Goal: Information Seeking & Learning: Learn about a topic

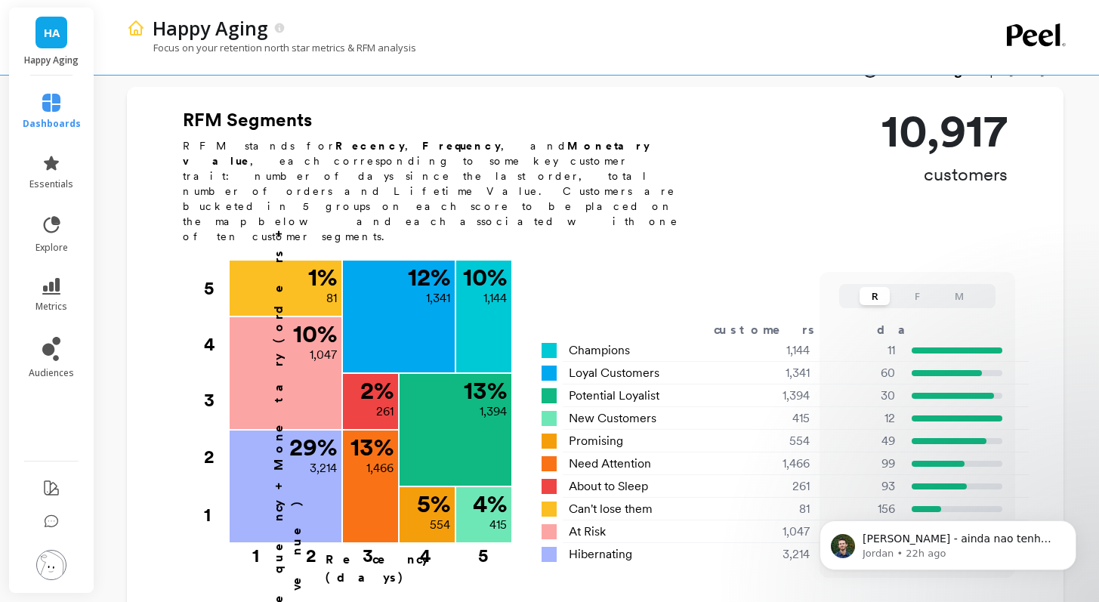
scroll to position [2, 0]
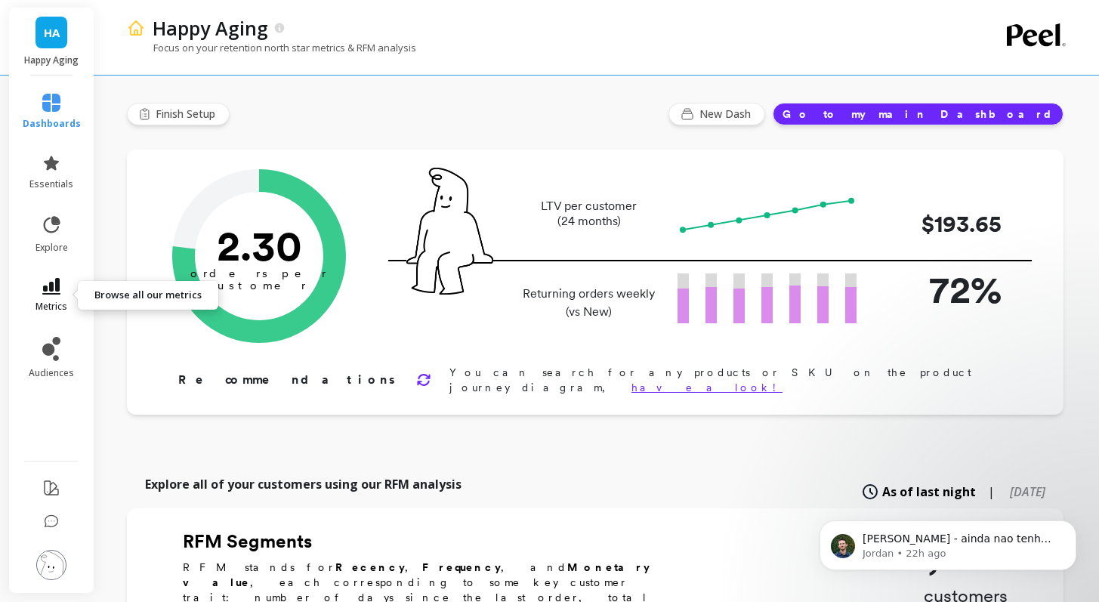
click at [54, 284] on icon at bounding box center [51, 286] width 18 height 17
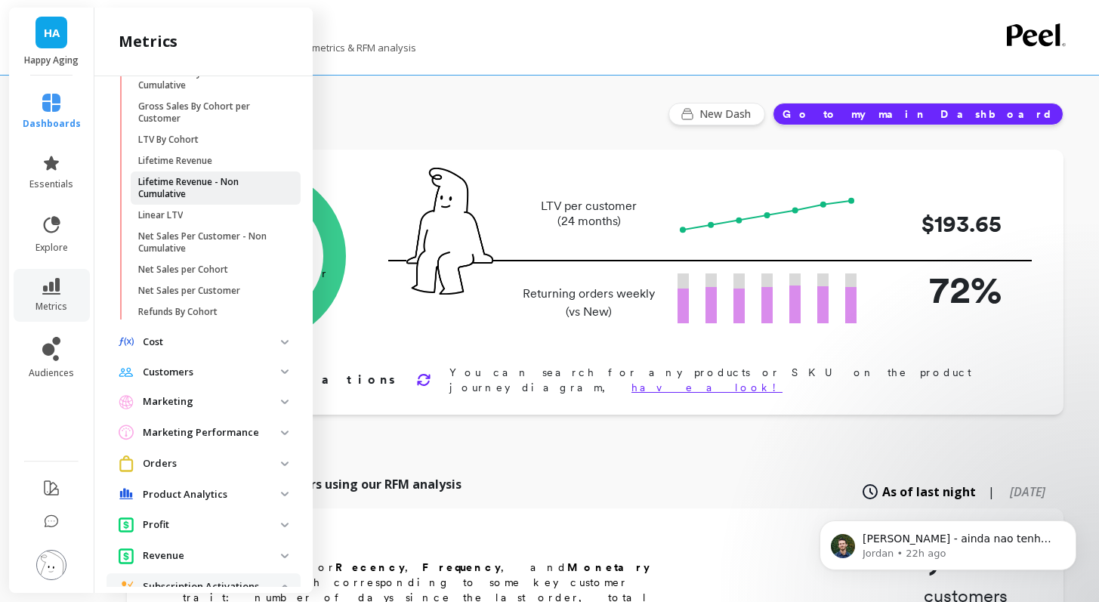
scroll to position [476, 0]
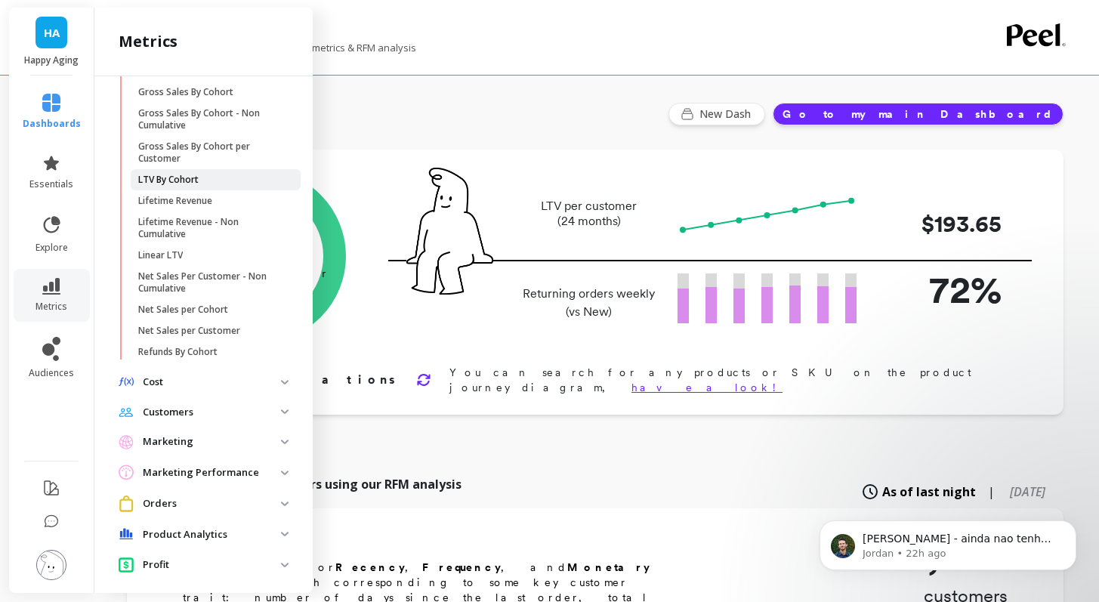
click at [181, 186] on p "LTV By Cohort" at bounding box center [168, 180] width 60 height 12
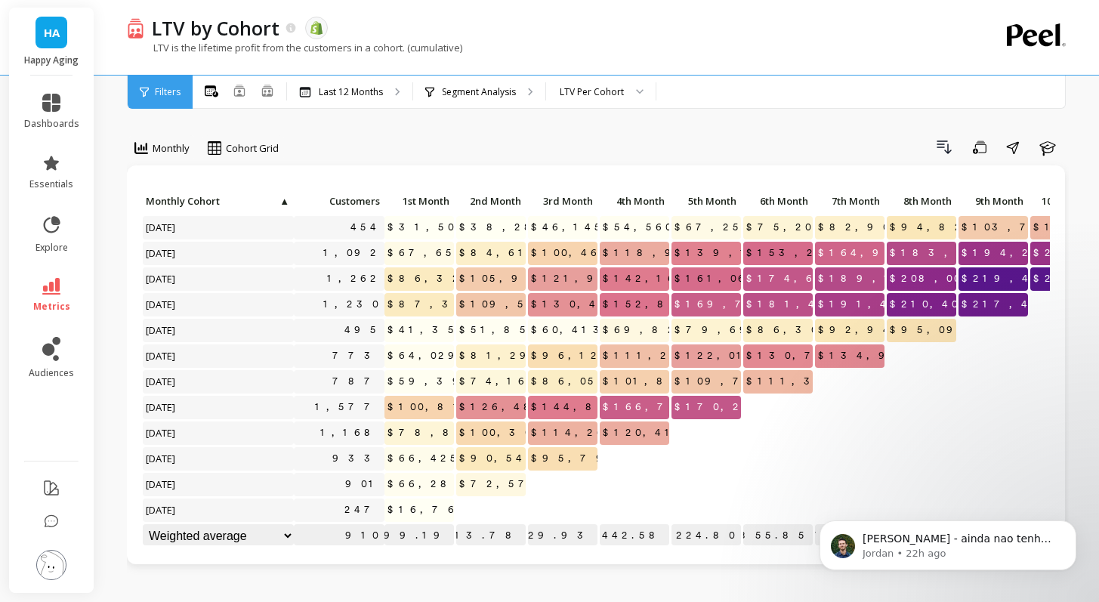
click at [55, 299] on link "metrics" at bounding box center [51, 295] width 55 height 35
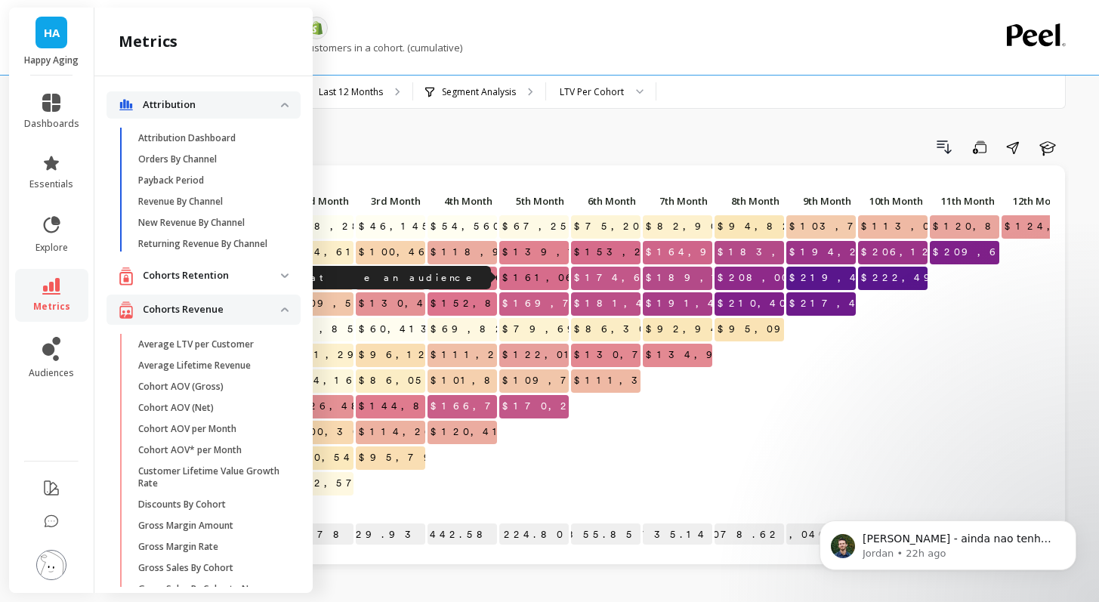
scroll to position [476, 0]
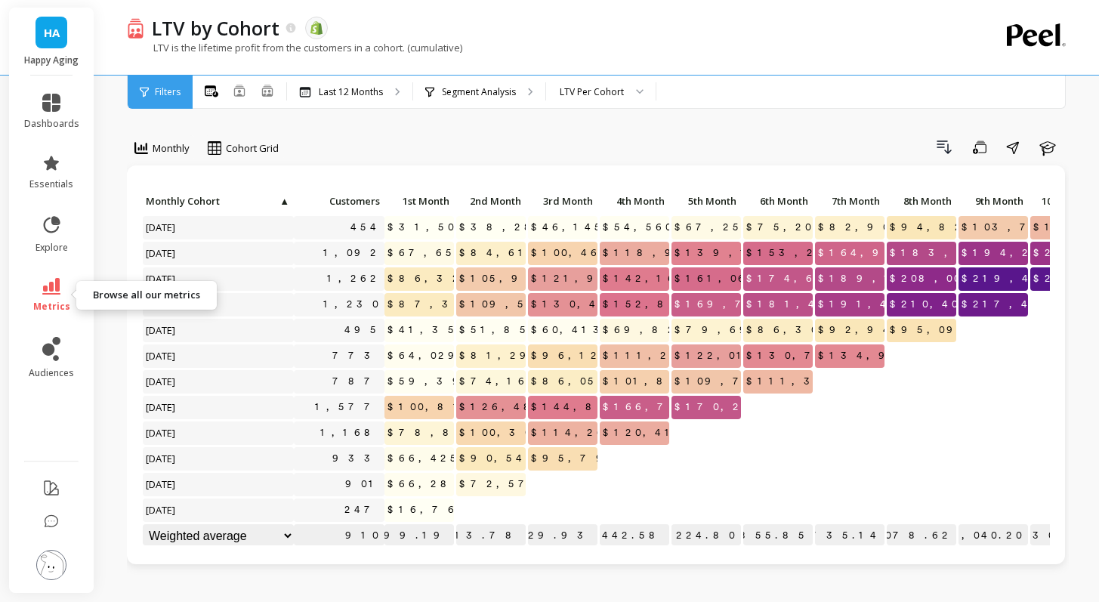
click at [60, 296] on link "metrics" at bounding box center [51, 295] width 55 height 35
click at [58, 160] on icon at bounding box center [51, 163] width 15 height 14
click at [66, 351] on link "audiences" at bounding box center [51, 358] width 55 height 42
click at [65, 365] on link "audiences" at bounding box center [51, 358] width 55 height 42
click at [64, 357] on link "audiences" at bounding box center [51, 358] width 55 height 42
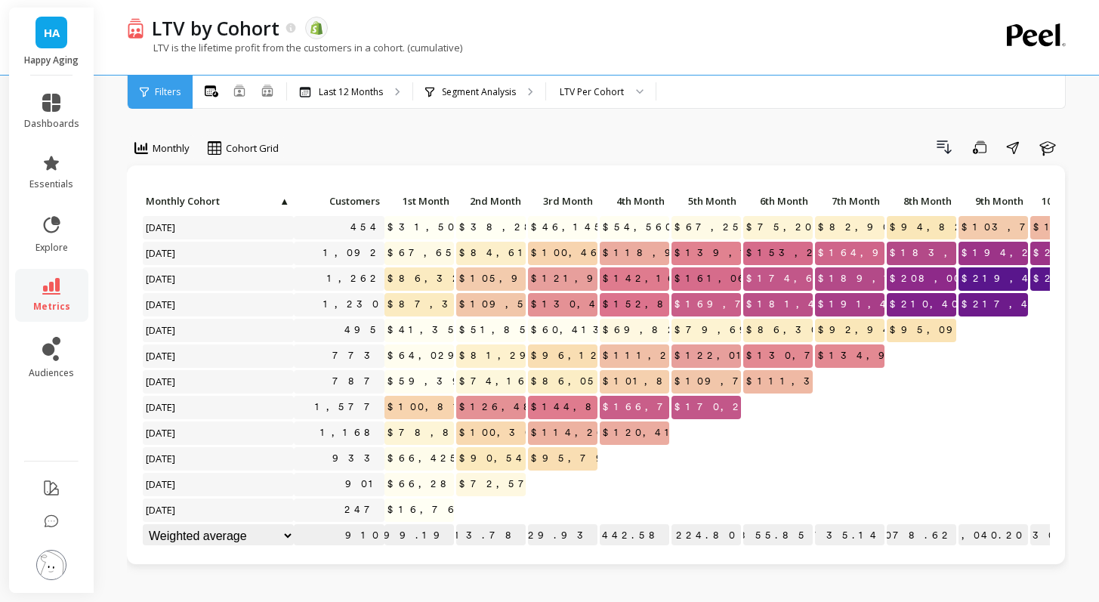
click at [64, 357] on link "audiences" at bounding box center [51, 358] width 55 height 42
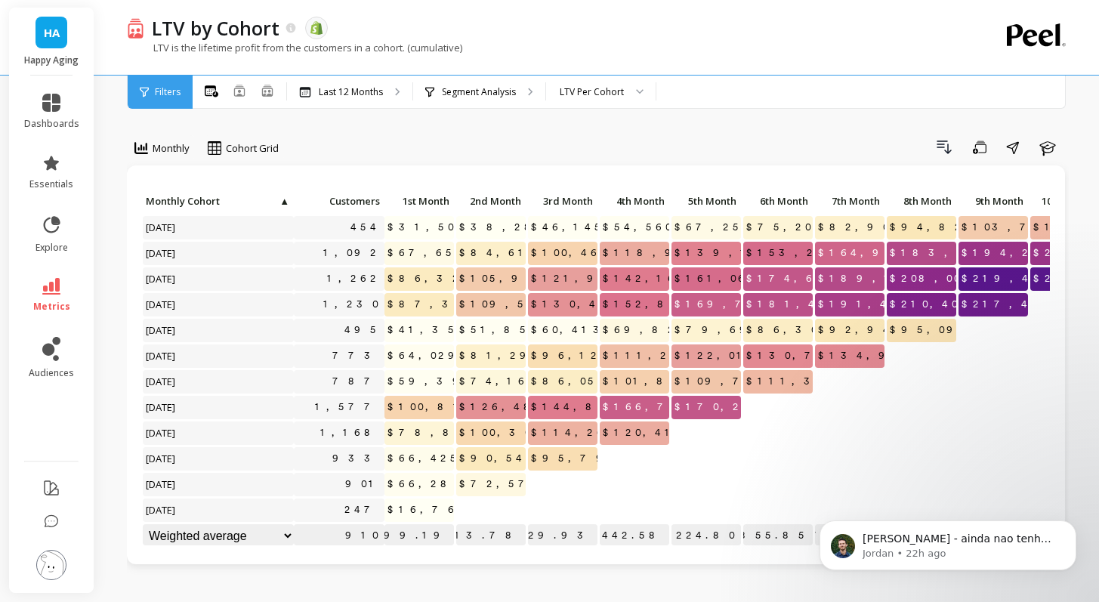
click at [29, 306] on link "metrics" at bounding box center [51, 295] width 55 height 35
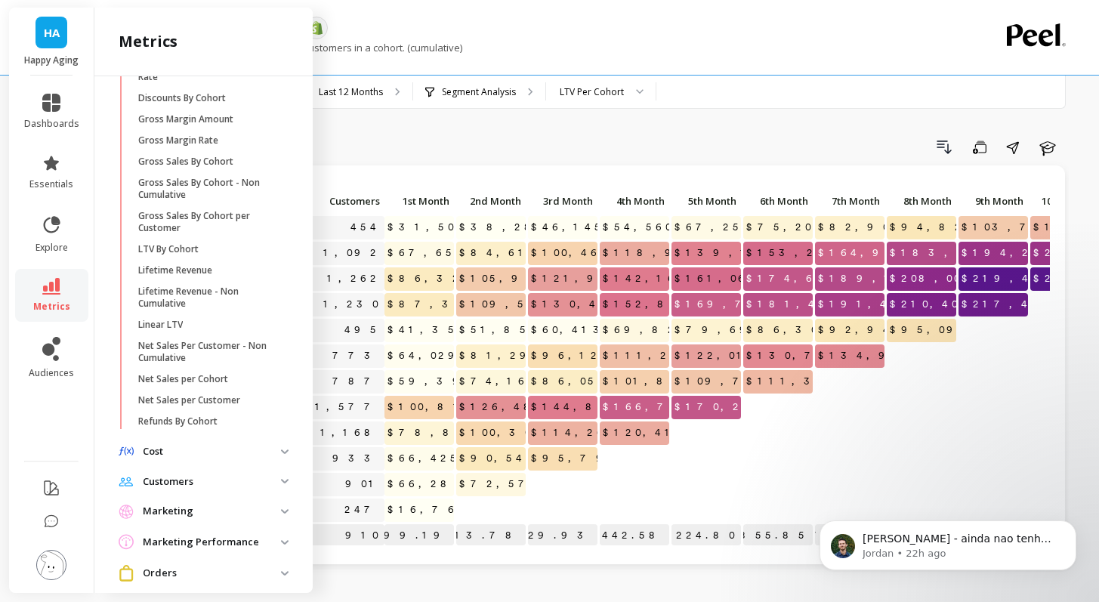
scroll to position [394, 0]
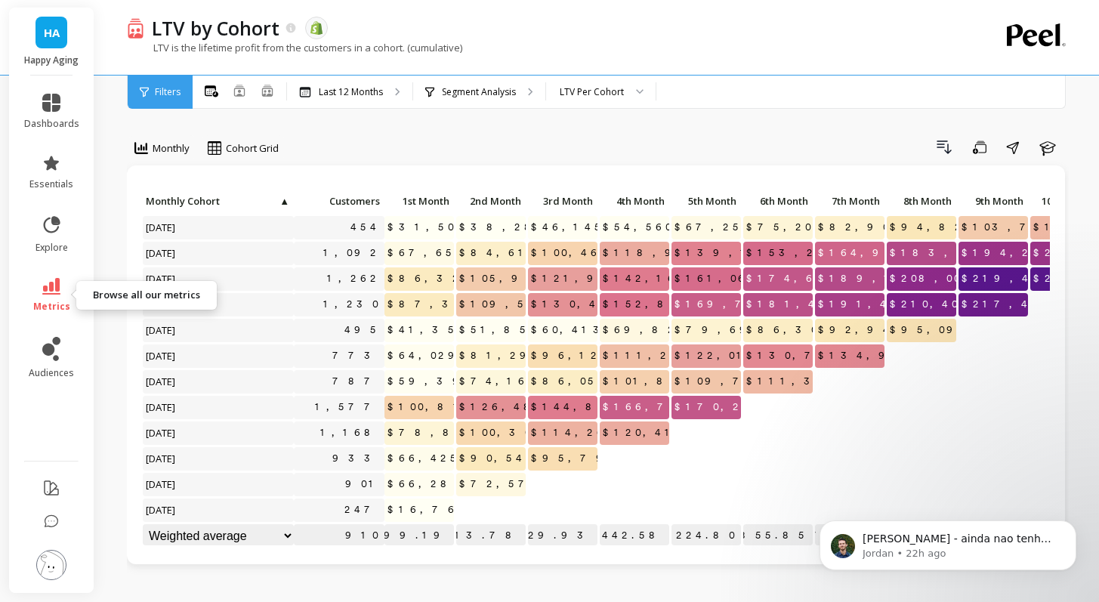
click at [54, 290] on icon at bounding box center [51, 286] width 18 height 17
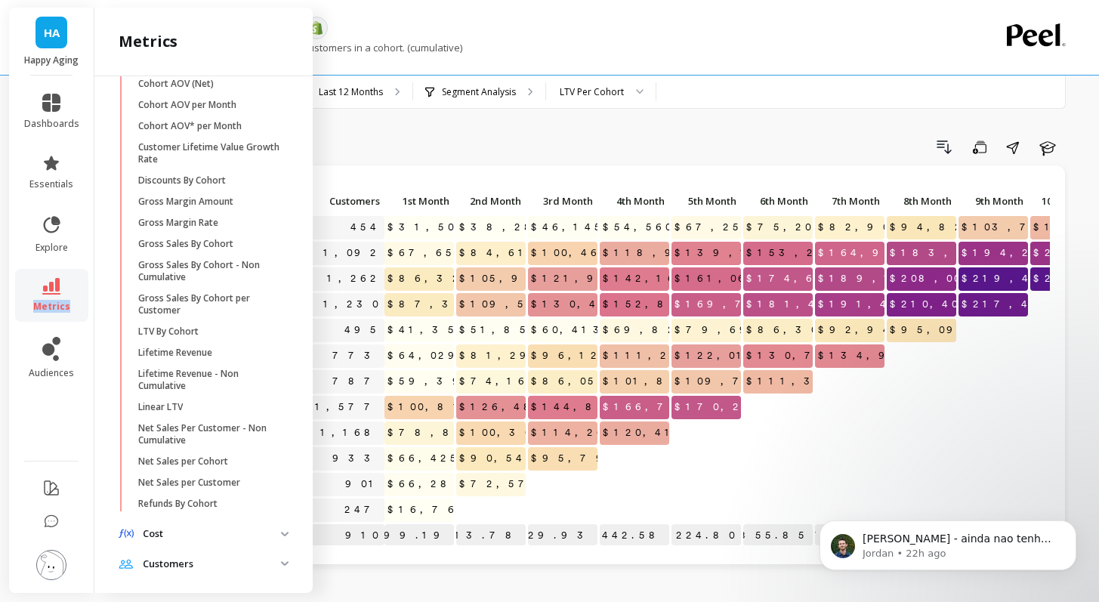
scroll to position [312, 0]
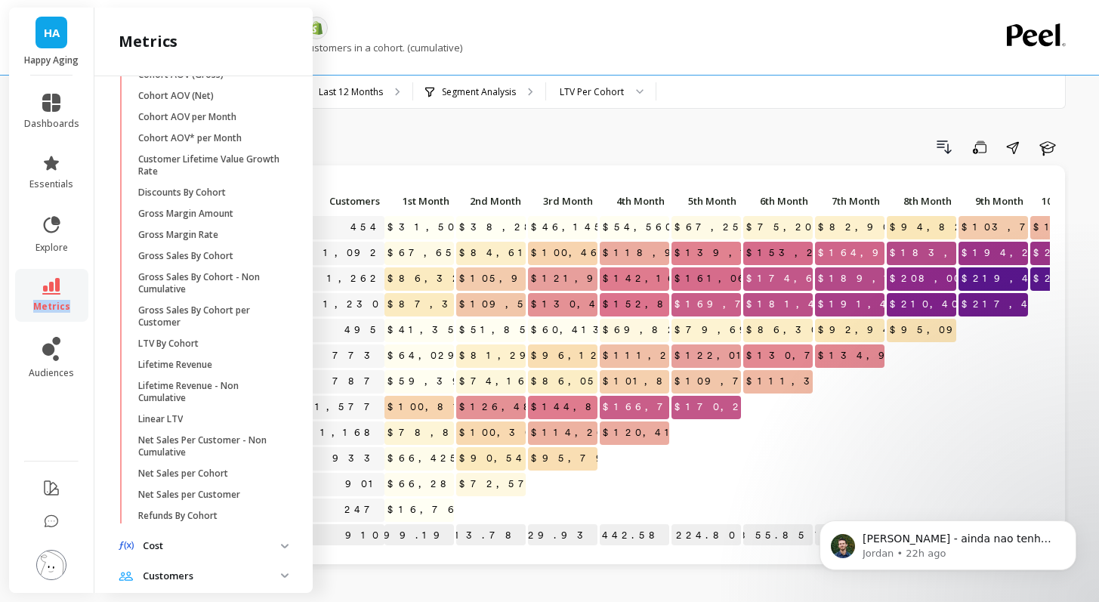
click at [54, 290] on icon at bounding box center [51, 286] width 18 height 17
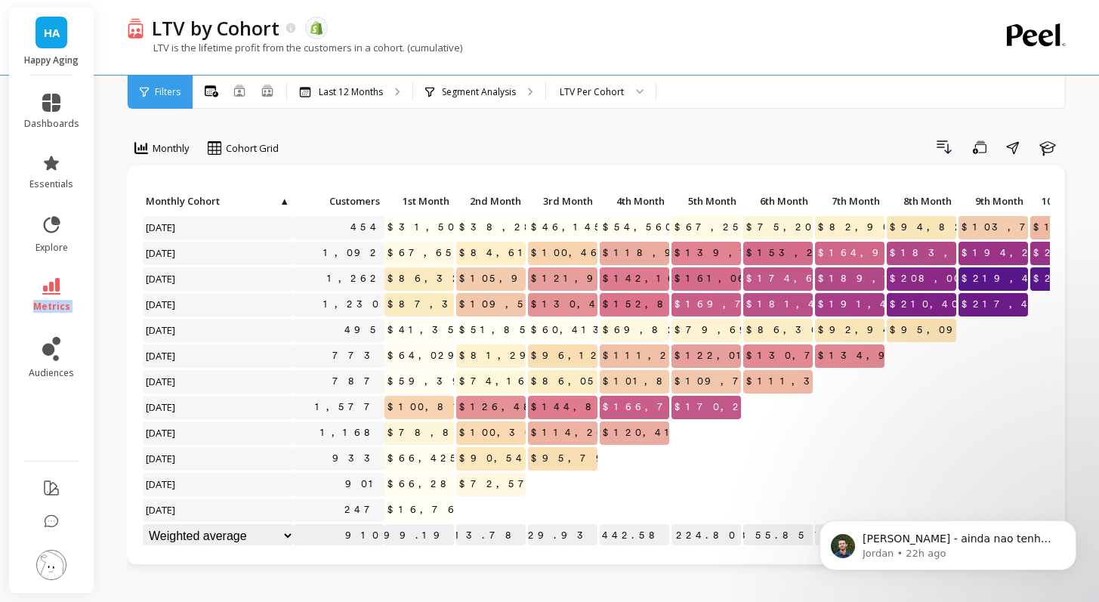
click at [54, 289] on icon at bounding box center [51, 286] width 18 height 17
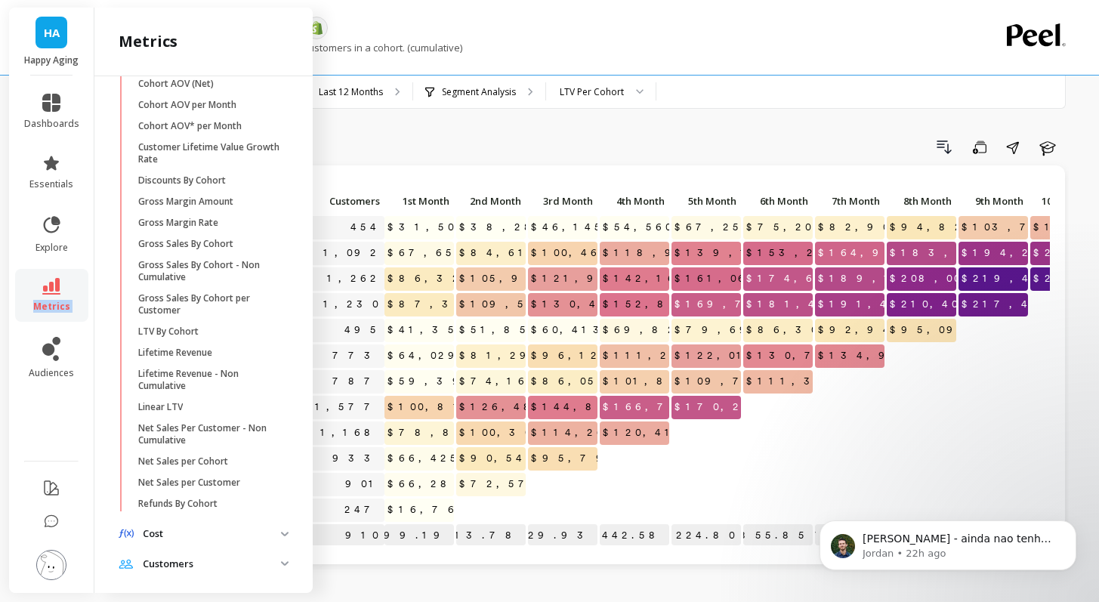
scroll to position [312, 0]
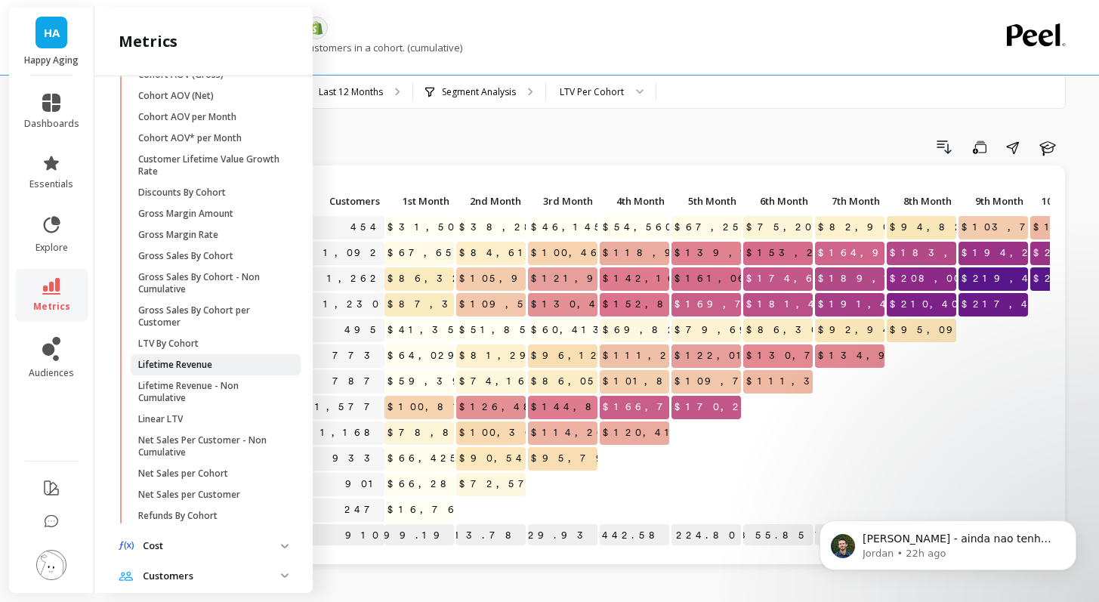
click at [180, 371] on p "Lifetime Revenue" at bounding box center [175, 365] width 74 height 12
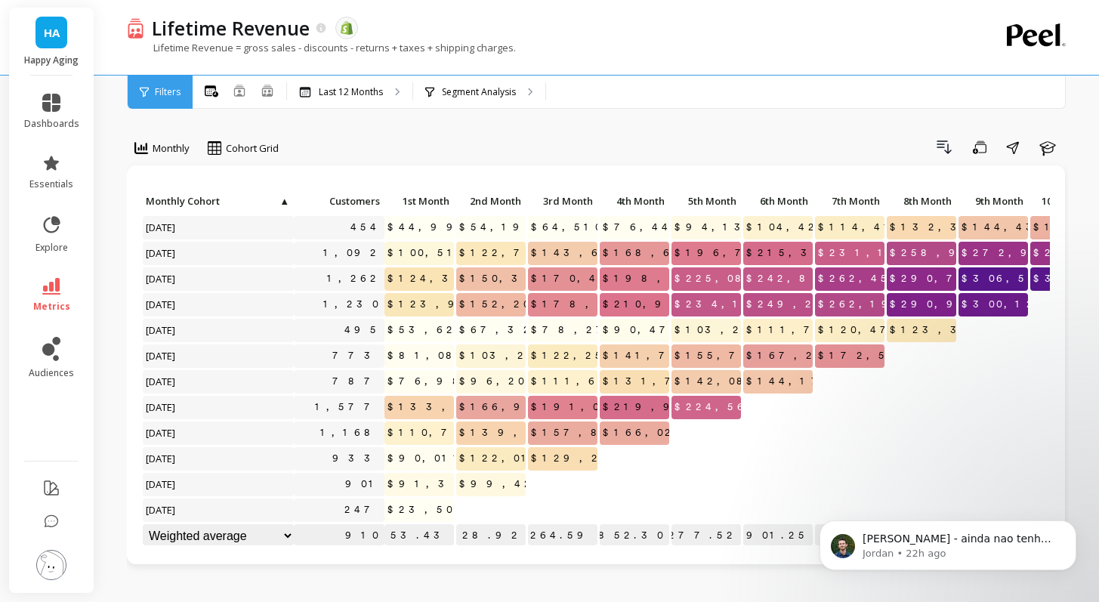
click at [59, 294] on icon at bounding box center [51, 286] width 18 height 17
click at [58, 294] on icon at bounding box center [51, 286] width 18 height 17
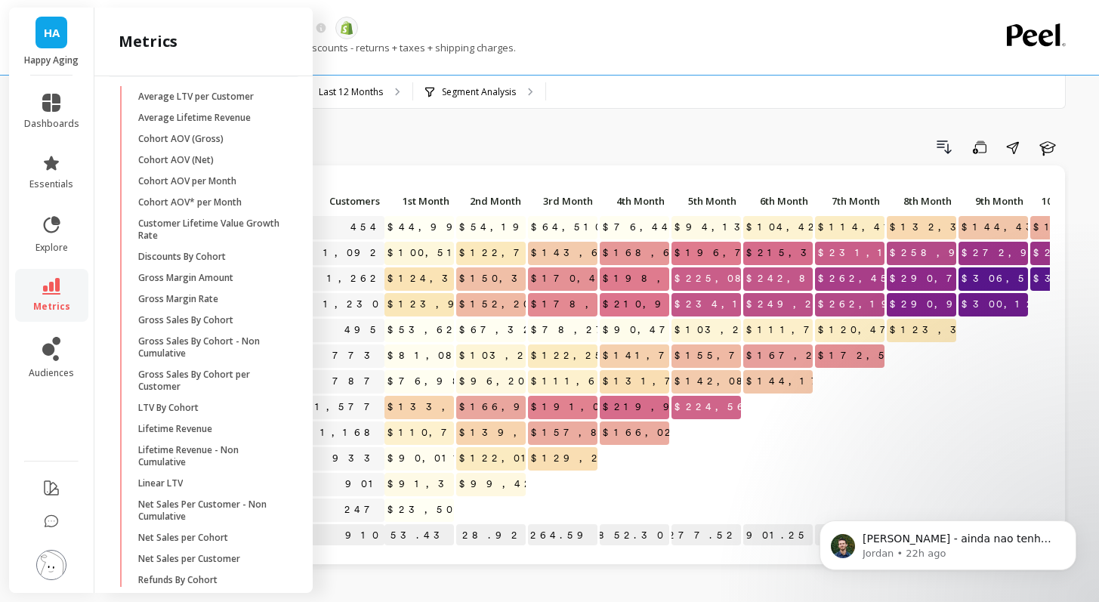
scroll to position [236, 0]
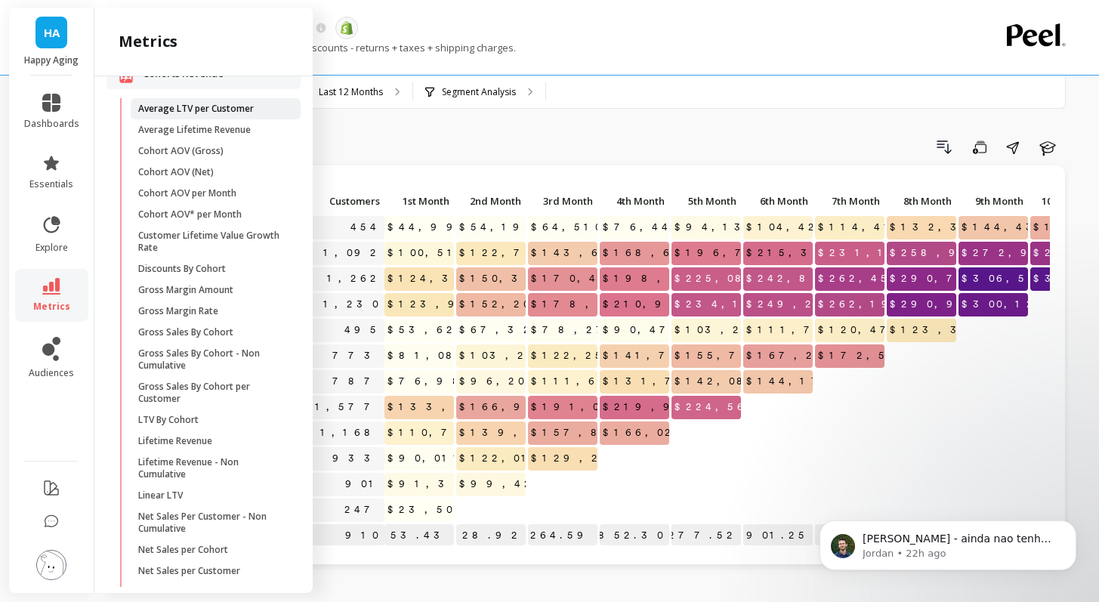
click at [187, 115] on p "Average LTV per Customer" at bounding box center [196, 109] width 116 height 12
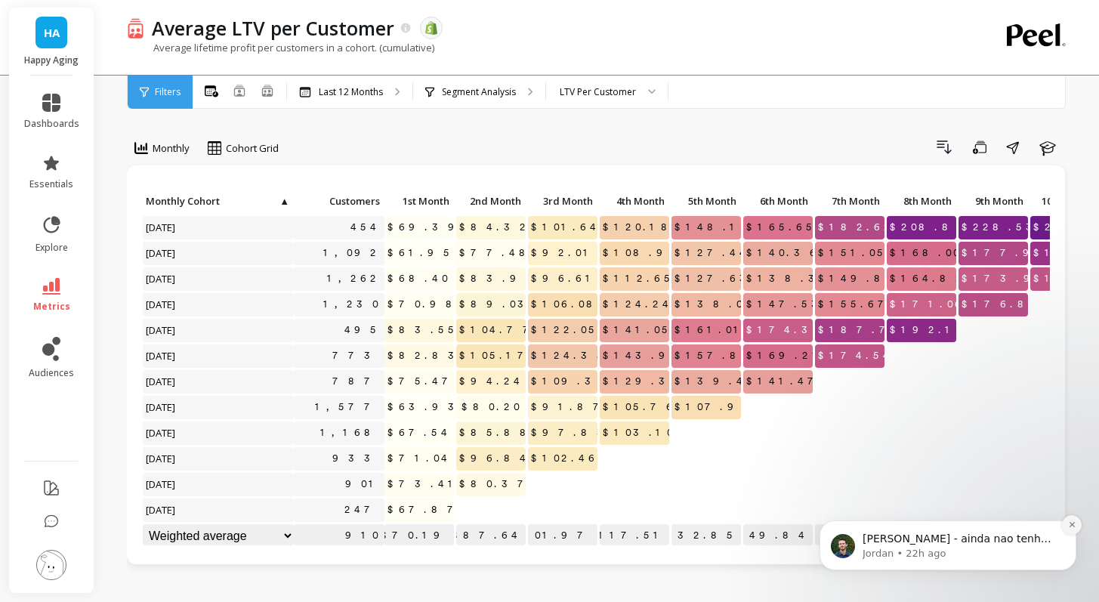
click at [1073, 528] on icon "Dismiss notification" at bounding box center [1072, 524] width 8 height 8
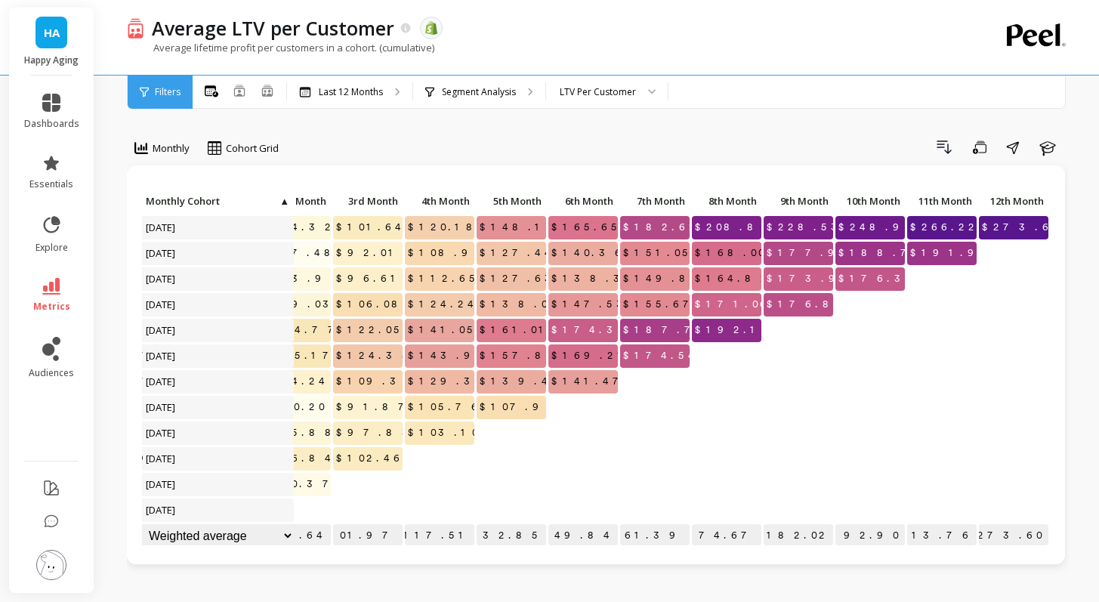
scroll to position [12, 206]
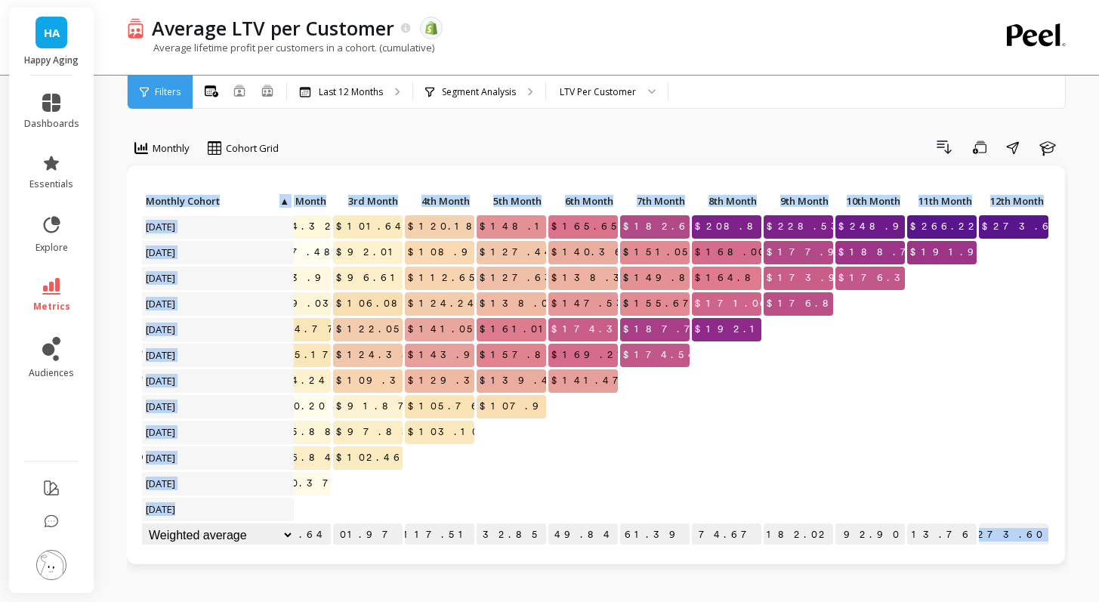
drag, startPoint x: 998, startPoint y: 521, endPoint x: 1044, endPoint y: 526, distance: 45.5
click at [1044, 526] on div "Click to create an audience 454 $69.39 $84.32 $101.64 $120.18 $148.14 $165.65 $…" at bounding box center [596, 369] width 908 height 359
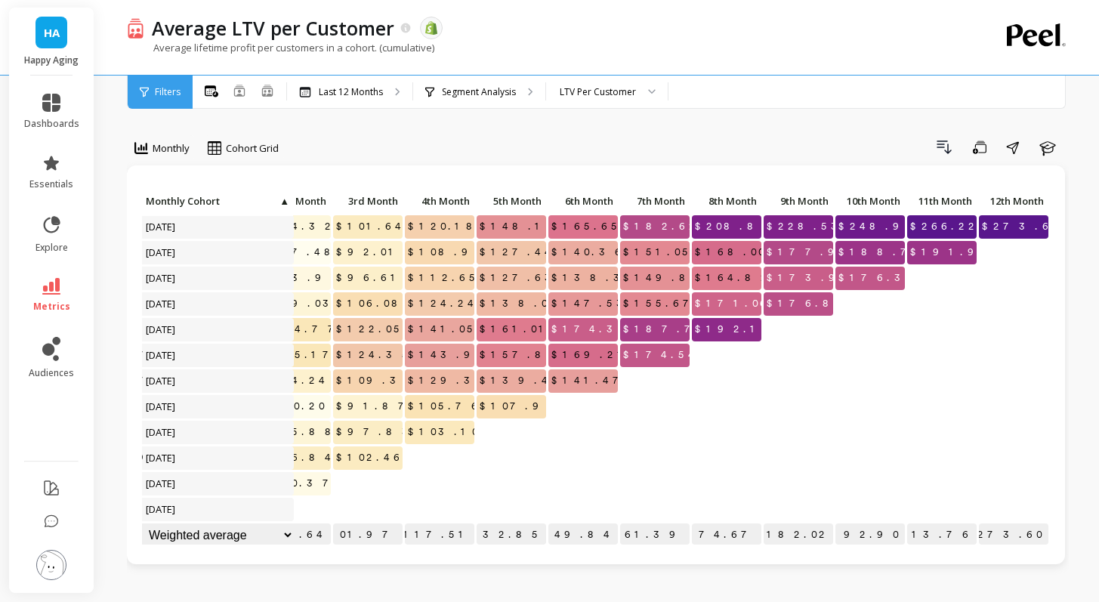
click at [924, 399] on div at bounding box center [941, 406] width 69 height 23
